Goal: Navigation & Orientation: Go to known website

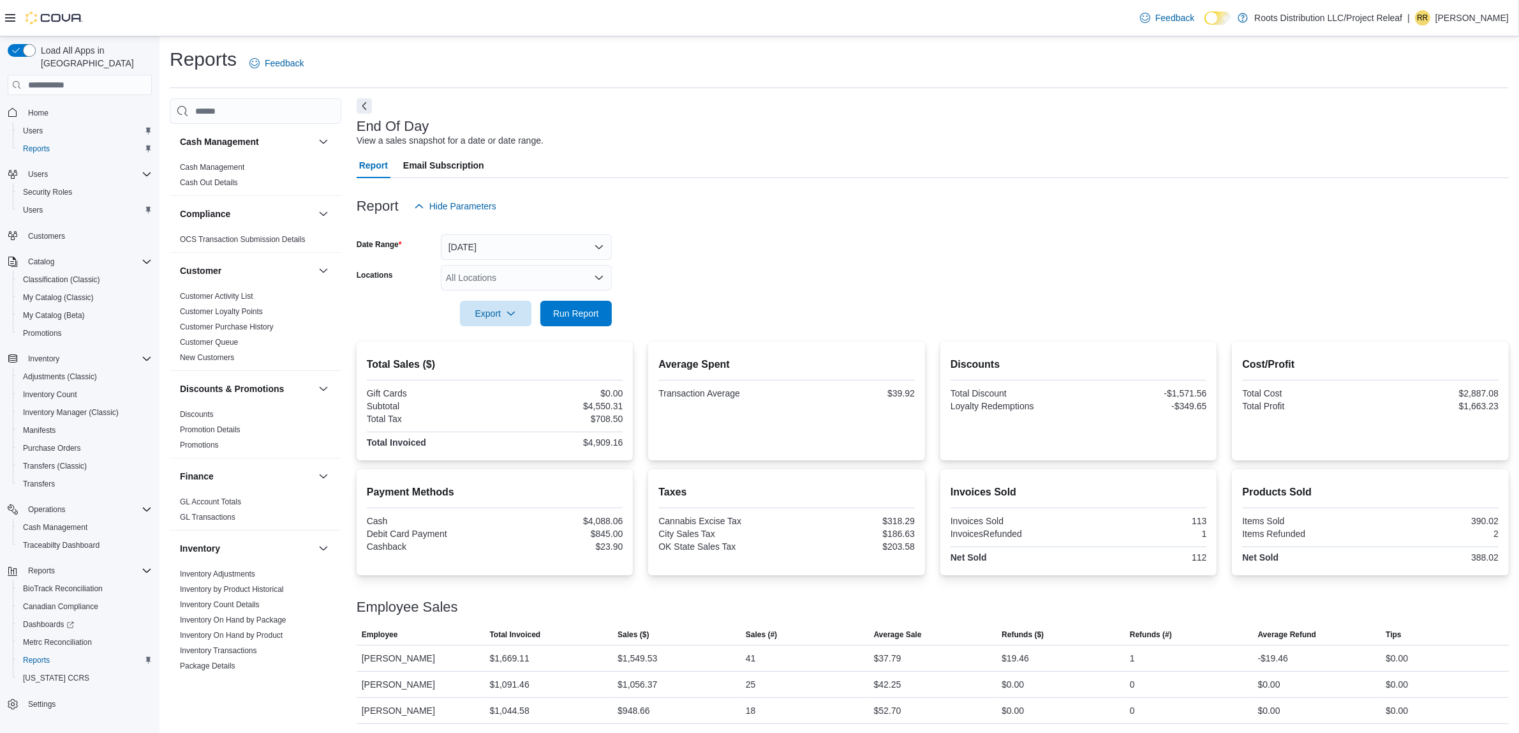
scroll to position [683, 0]
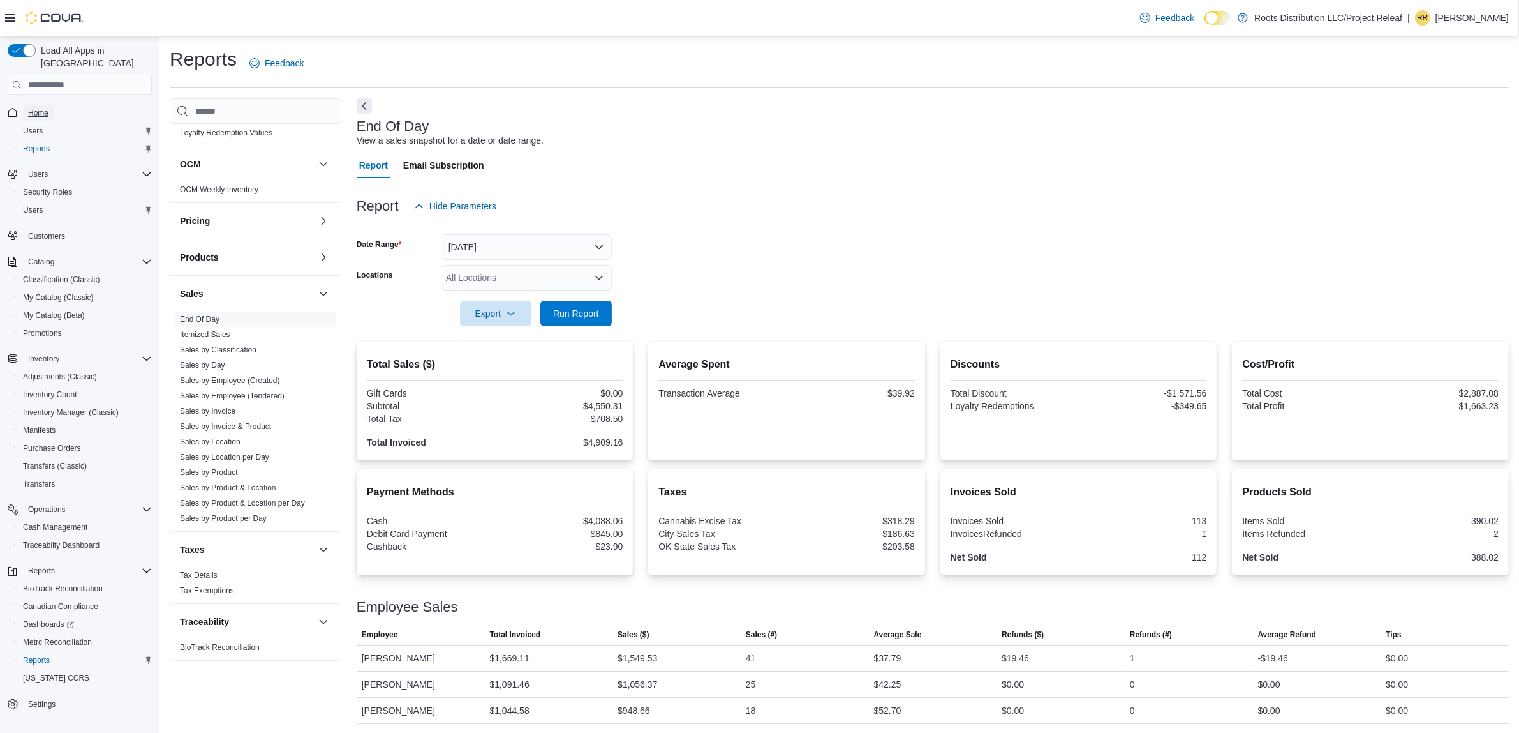
click at [49, 105] on link "Home" at bounding box center [38, 112] width 31 height 15
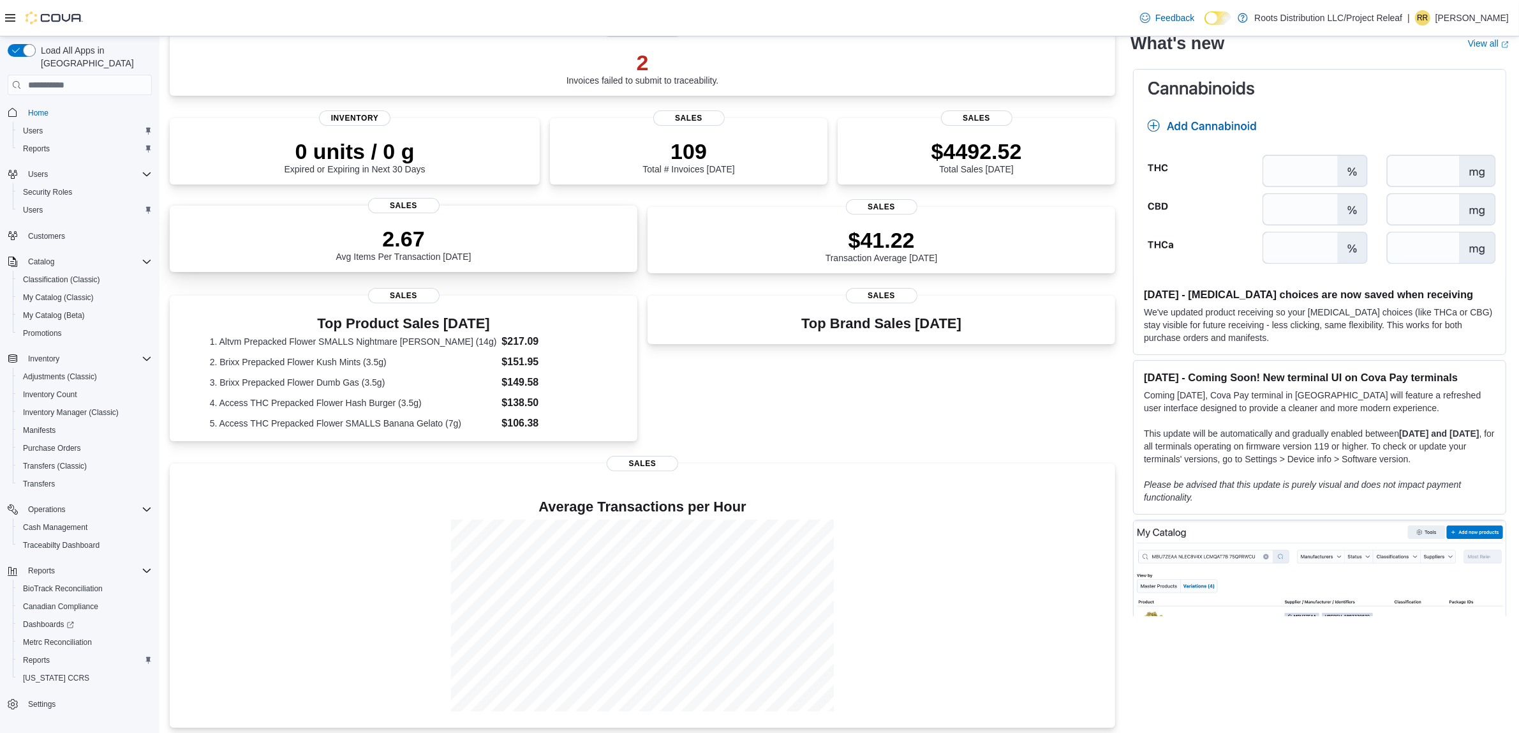
scroll to position [116, 0]
